Goal: Task Accomplishment & Management: Manage account settings

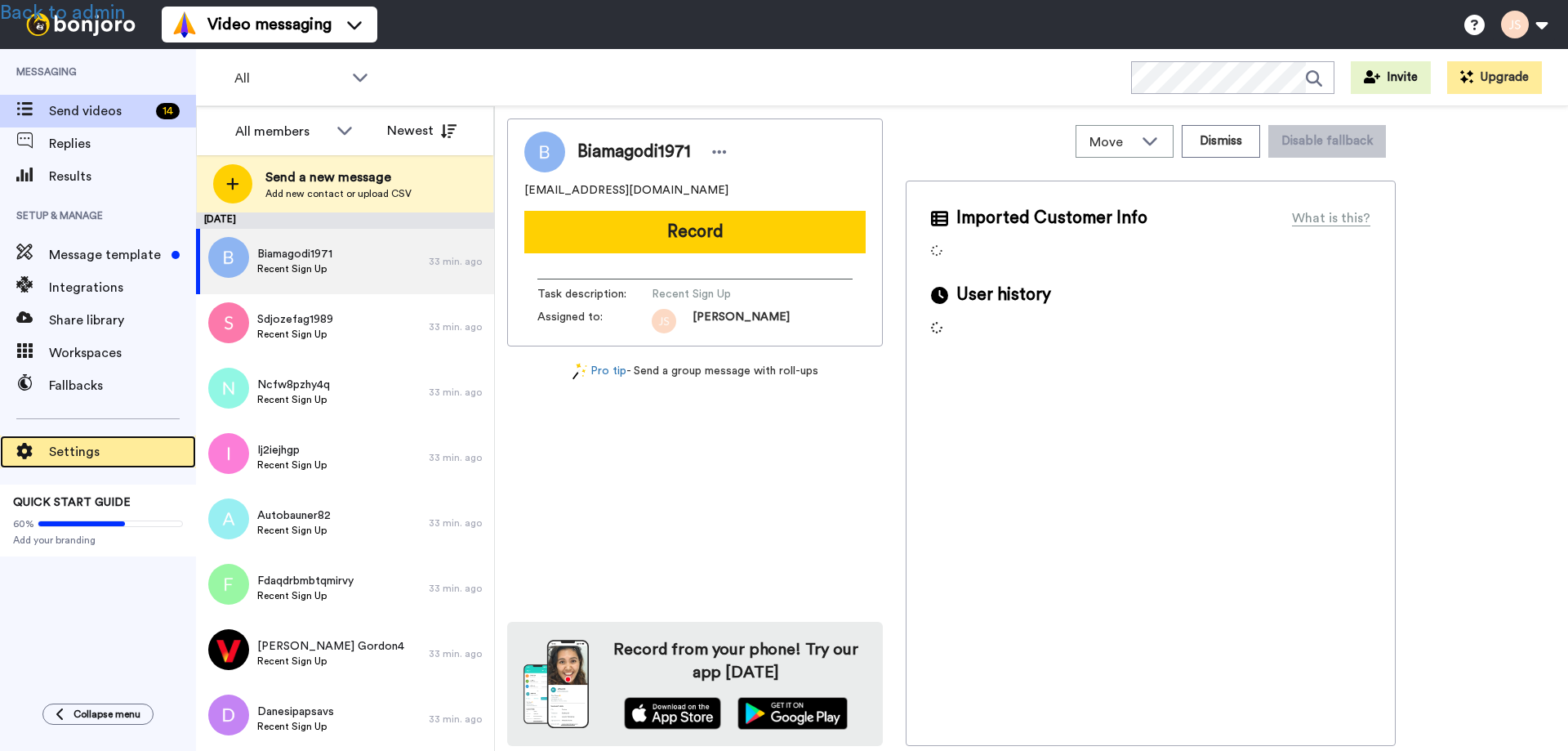
click at [71, 452] on span "Settings" at bounding box center [122, 452] width 147 height 20
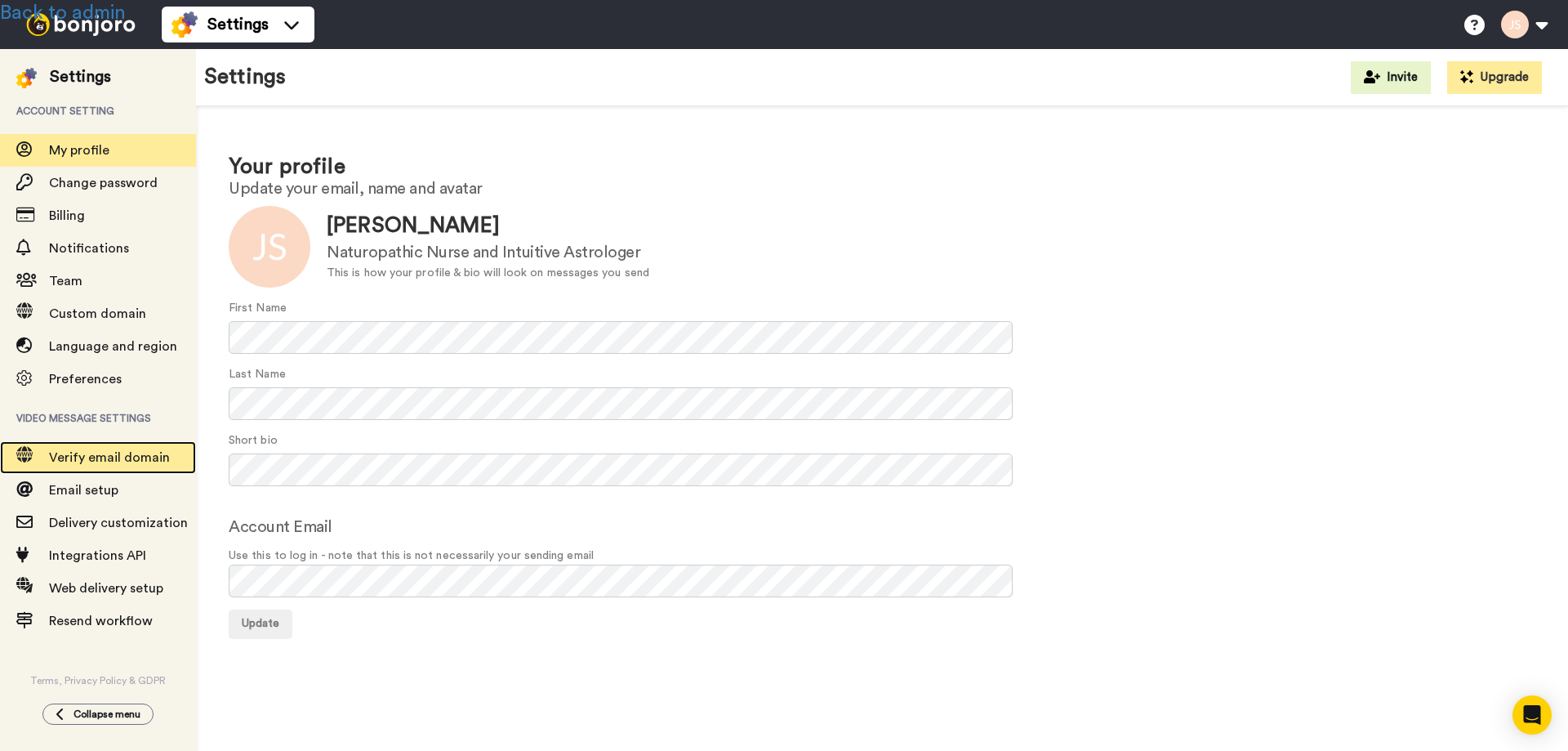
click at [92, 449] on span "Verify email domain" at bounding box center [122, 457] width 147 height 20
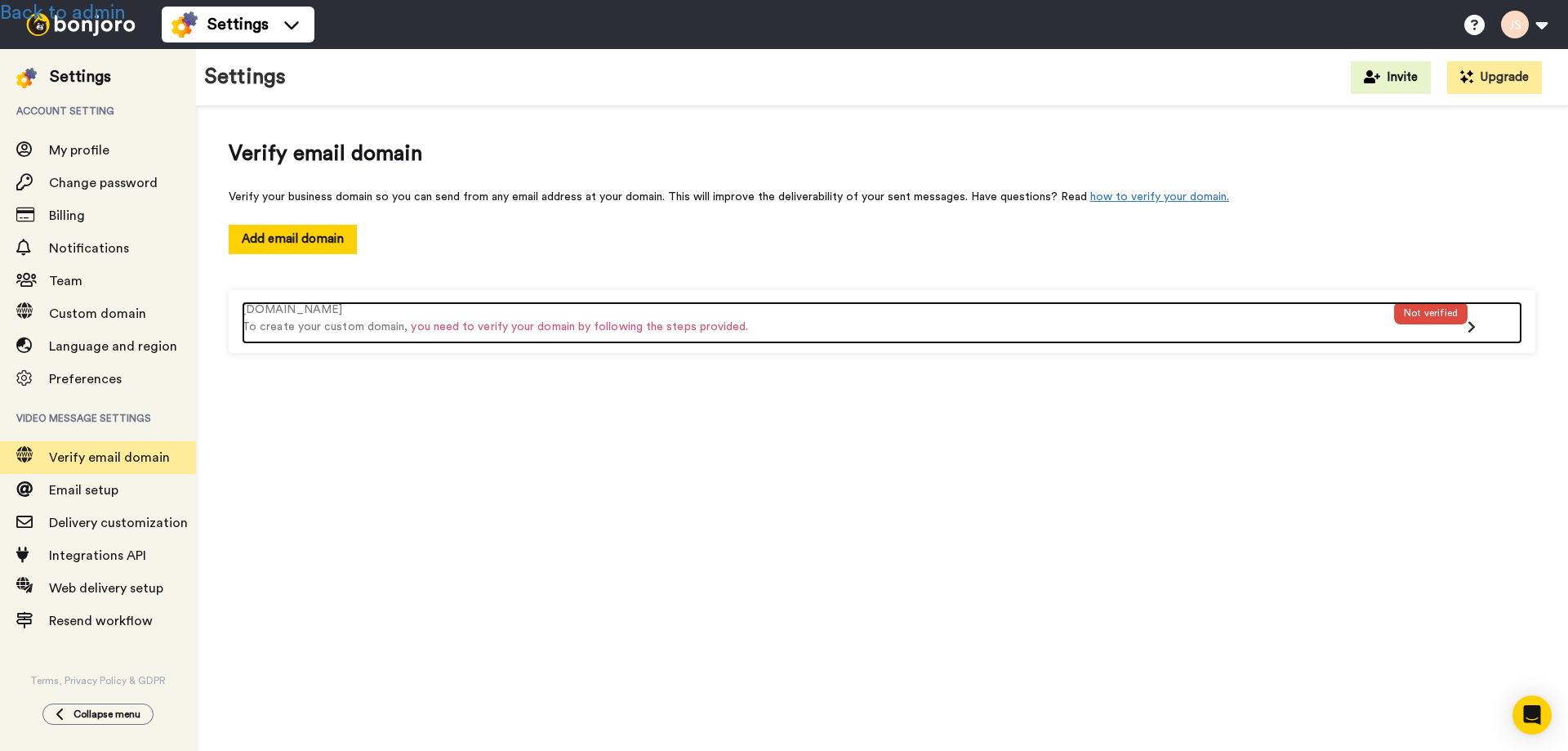
click at [851, 315] on div "[DOMAIN_NAME]" at bounding box center [817, 310] width 1152 height 17
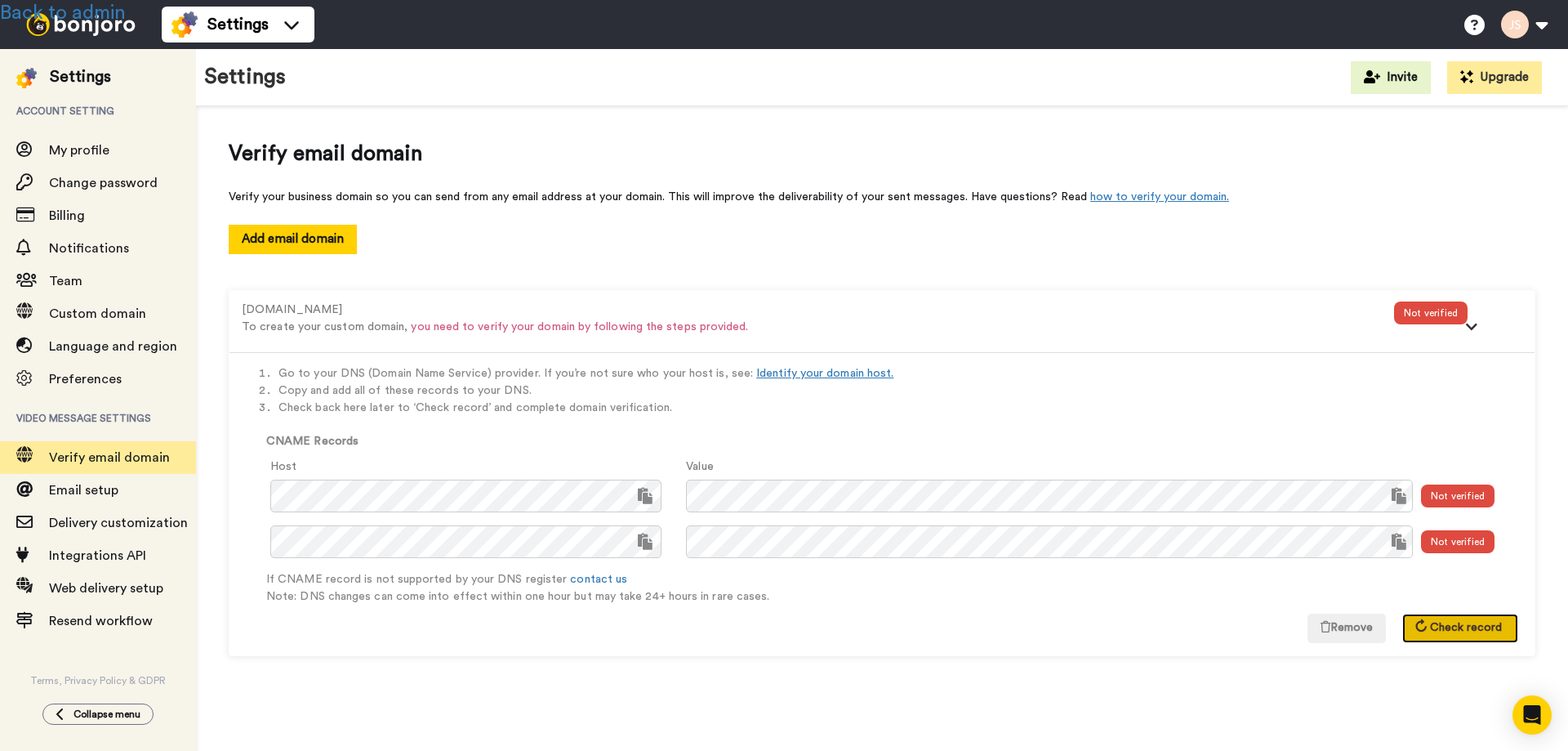
click at [1459, 634] on button "Check record" at bounding box center [1460, 628] width 116 height 30
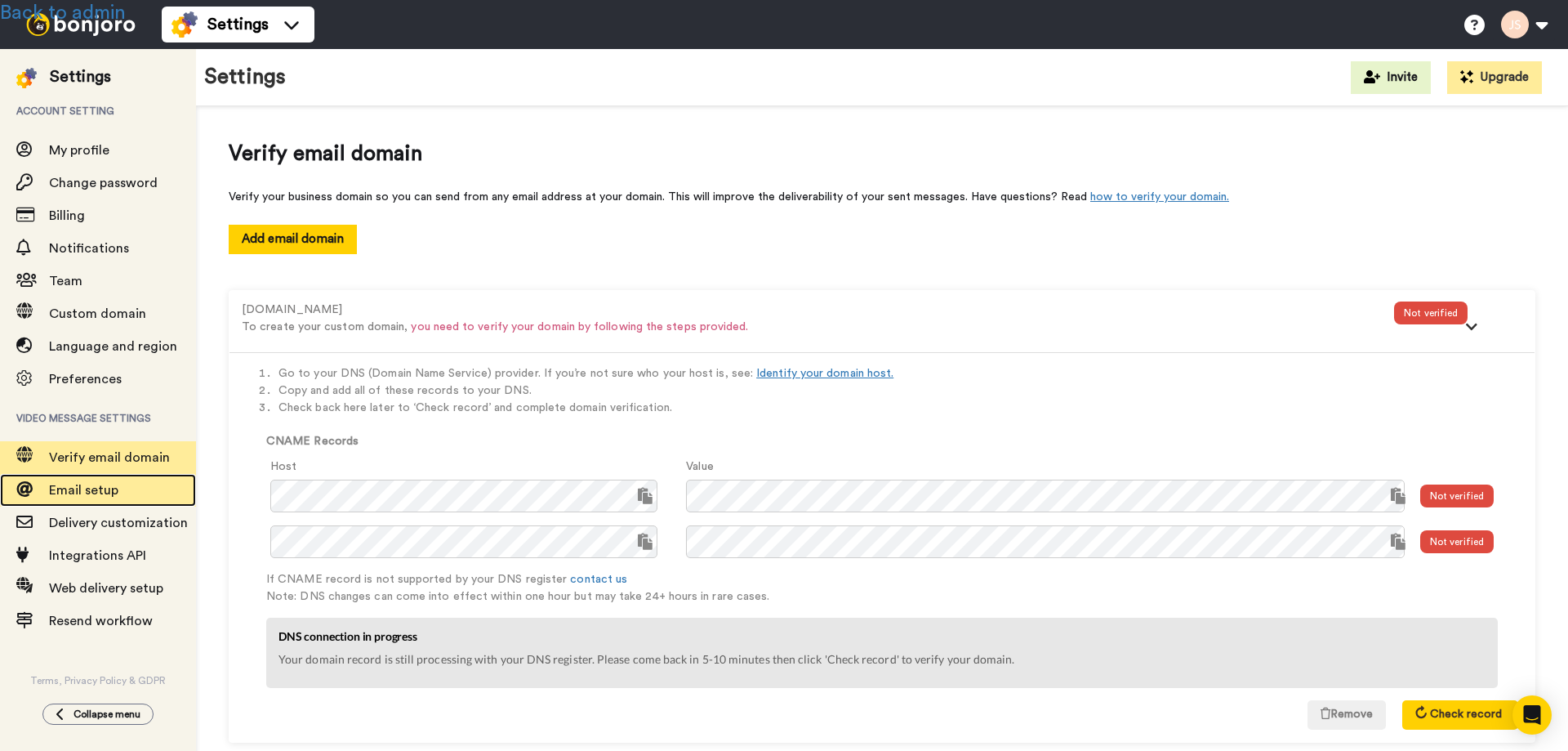
click at [77, 483] on span "Email setup" at bounding box center [122, 490] width 147 height 20
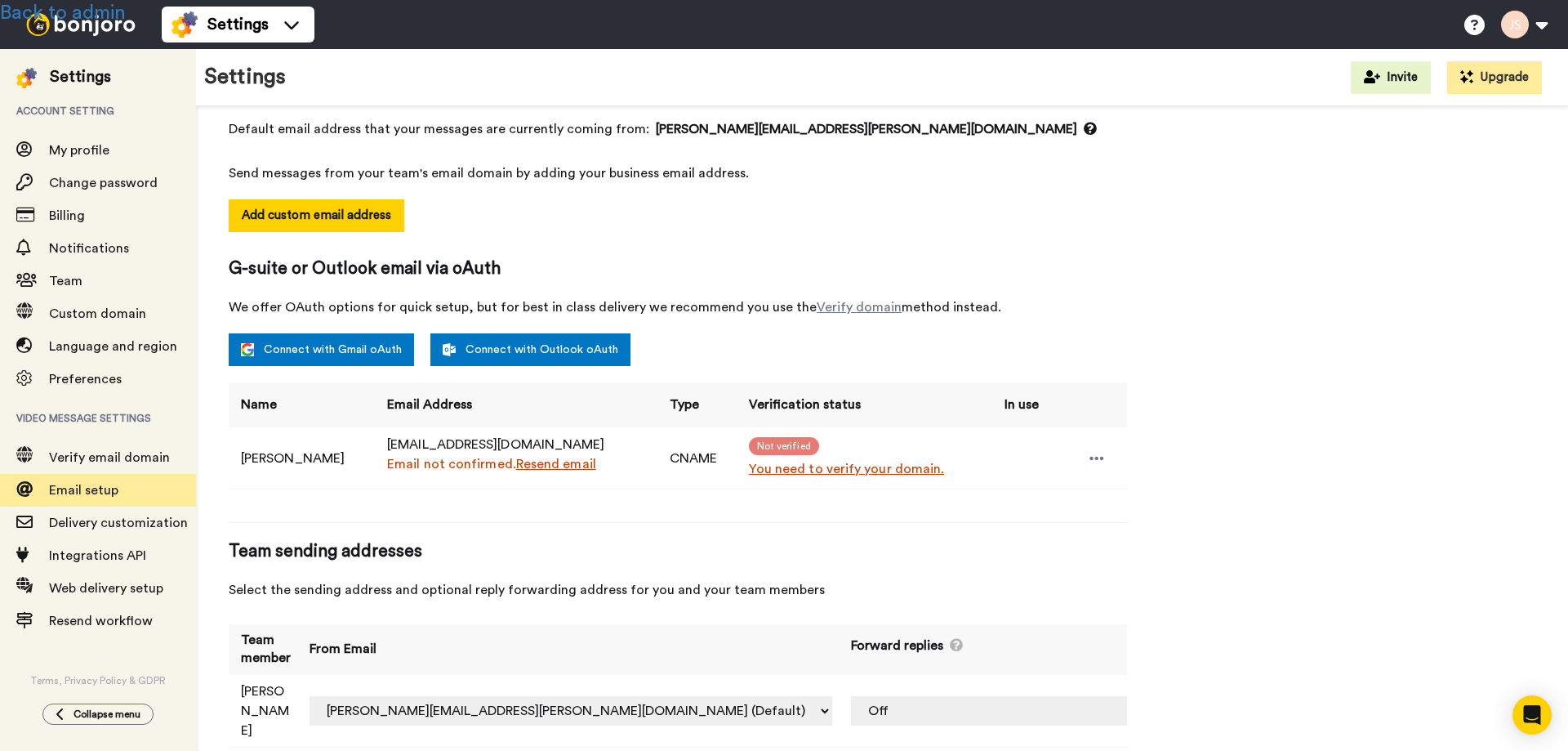
scroll to position [176, 0]
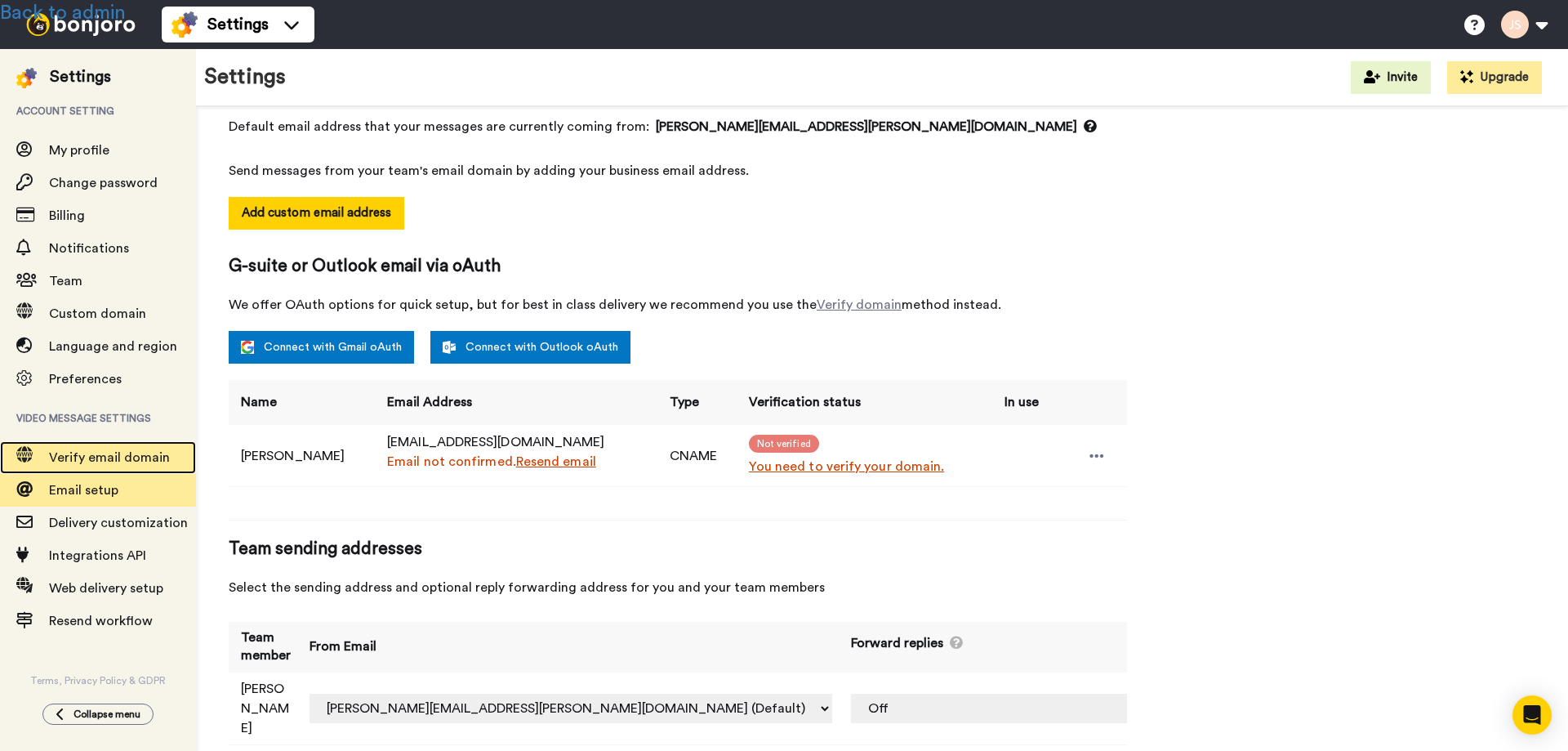
click at [97, 448] on span "Verify email domain" at bounding box center [122, 457] width 147 height 20
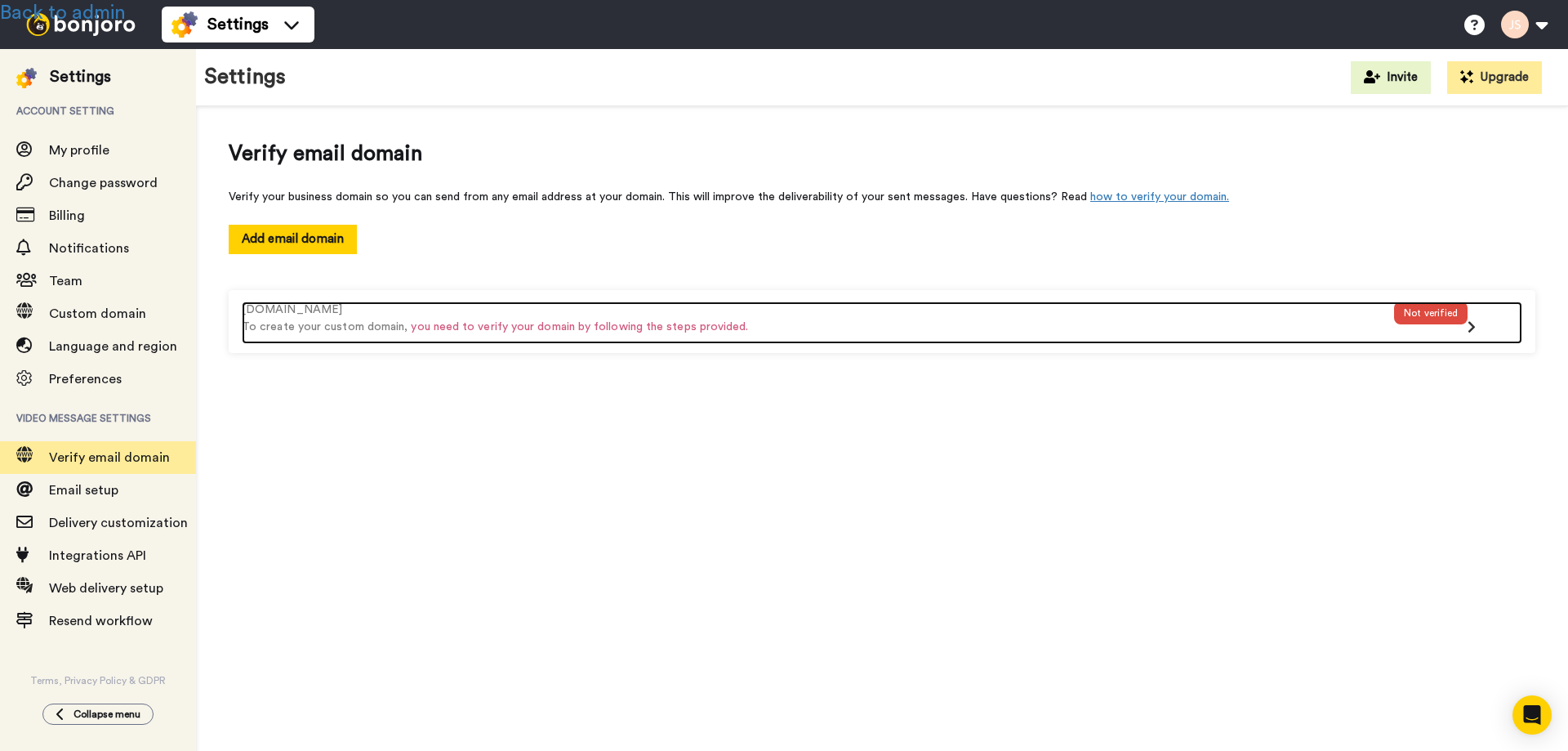
click at [315, 314] on div "[DOMAIN_NAME]" at bounding box center [817, 310] width 1152 height 17
